Goal: Task Accomplishment & Management: Use online tool/utility

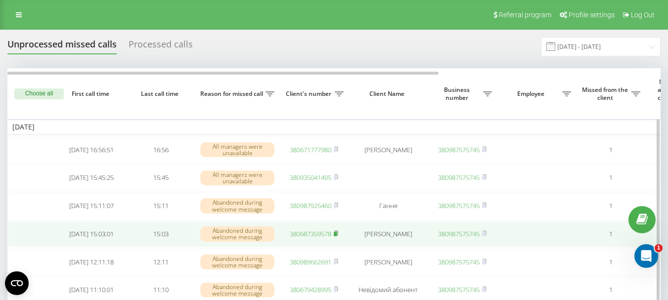
click at [336, 236] on rect at bounding box center [335, 234] width 3 height 4
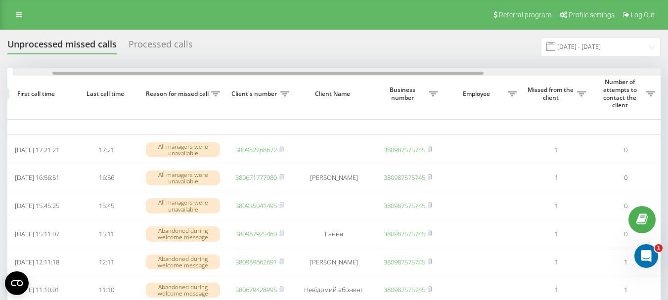
scroll to position [0, 76]
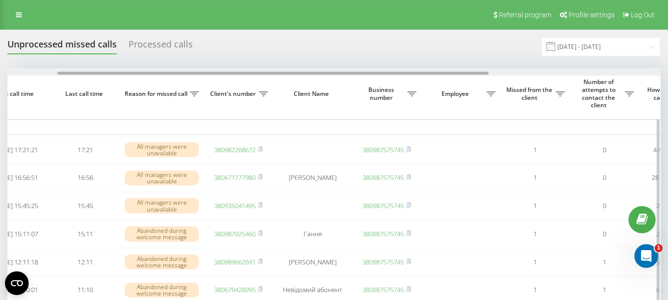
drag, startPoint x: 414, startPoint y: 73, endPoint x: 463, endPoint y: 71, distance: 49.9
click at [463, 71] on div at bounding box center [333, 71] width 653 height 7
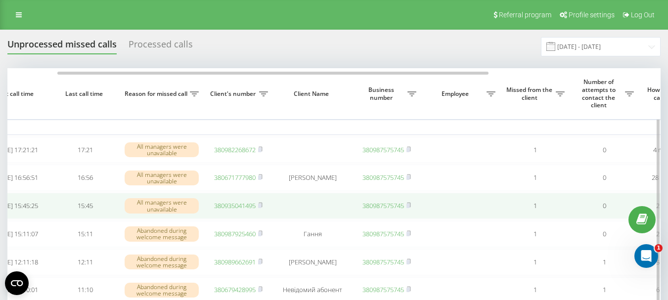
click at [238, 210] on link "380935041495" at bounding box center [235, 205] width 42 height 9
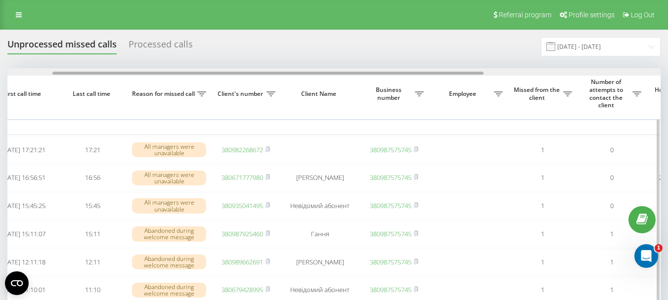
scroll to position [0, 13]
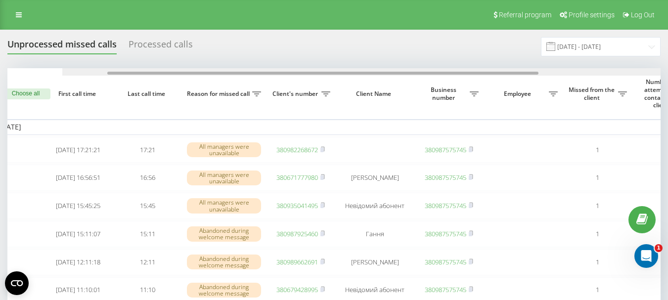
drag, startPoint x: 357, startPoint y: 73, endPoint x: 352, endPoint y: 74, distance: 5.2
click at [353, 74] on div at bounding box center [322, 73] width 431 height 3
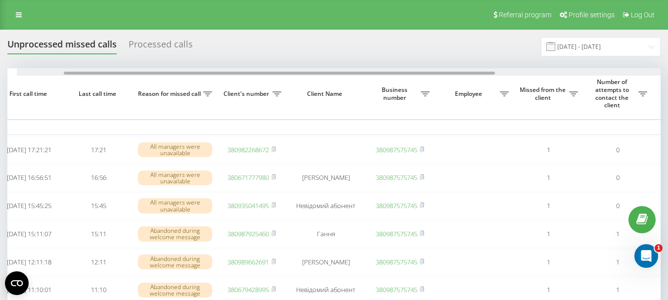
scroll to position [0, 72]
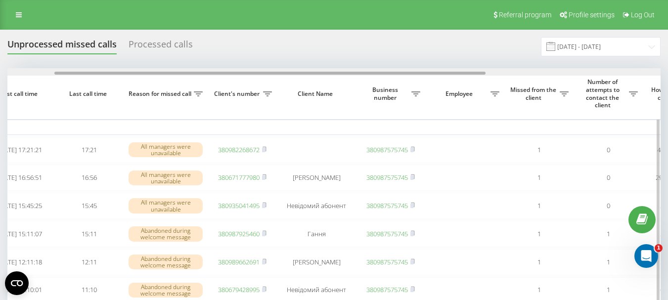
drag, startPoint x: 397, startPoint y: 72, endPoint x: 444, endPoint y: 70, distance: 47.5
click at [444, 70] on div at bounding box center [333, 71] width 653 height 7
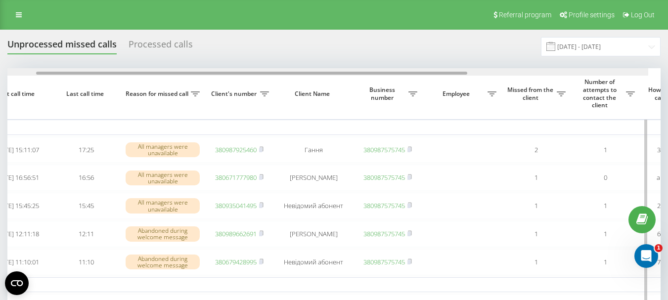
scroll to position [0, 80]
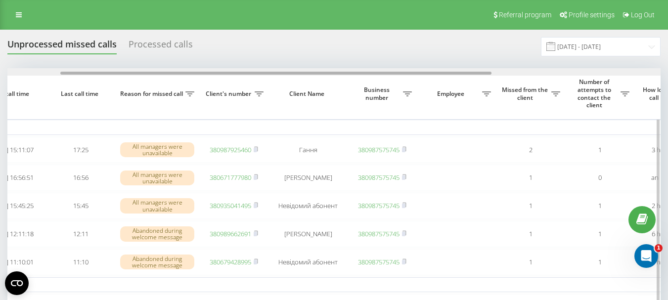
drag, startPoint x: 289, startPoint y: 75, endPoint x: 341, endPoint y: 74, distance: 52.9
click at [341, 74] on div at bounding box center [275, 73] width 431 height 3
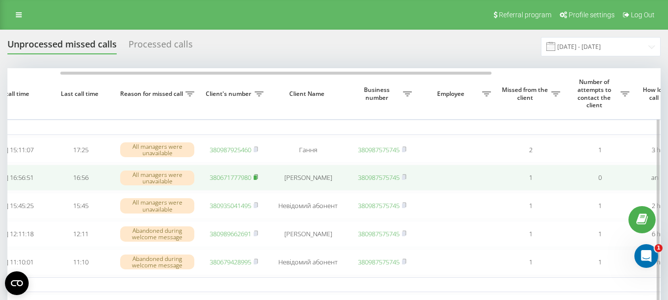
click at [258, 178] on icon at bounding box center [255, 177] width 4 height 6
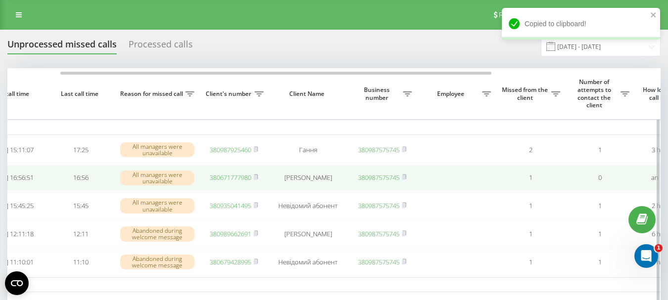
click at [223, 180] on link "380671777980" at bounding box center [231, 177] width 42 height 9
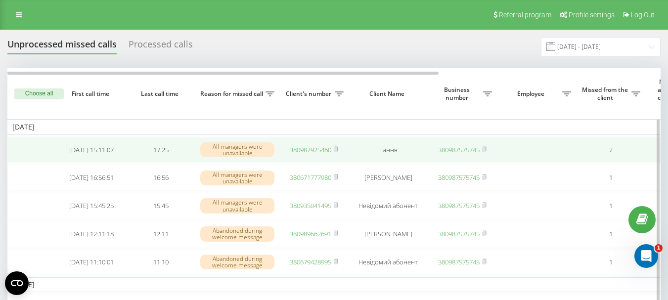
click at [293, 152] on link "380987925460" at bounding box center [311, 149] width 42 height 9
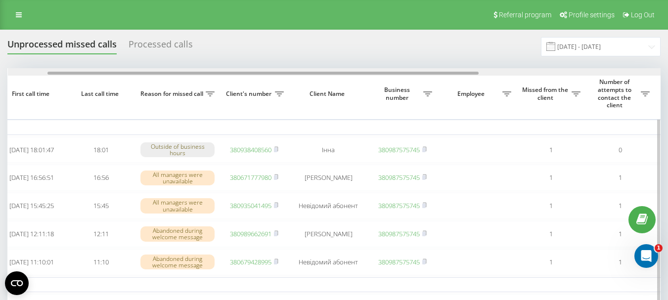
scroll to position [0, 60]
drag, startPoint x: 409, startPoint y: 73, endPoint x: 449, endPoint y: 71, distance: 40.1
click at [449, 71] on div at bounding box center [333, 71] width 653 height 7
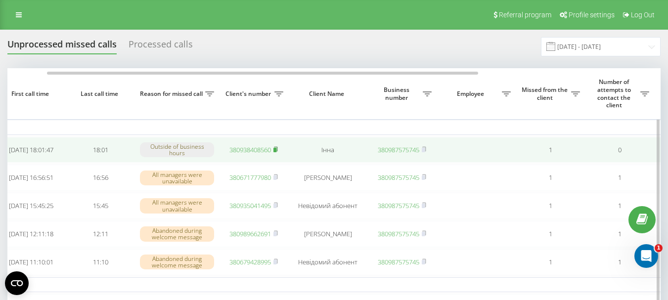
click at [278, 153] on span at bounding box center [275, 149] width 4 height 9
